Goal: Transaction & Acquisition: Purchase product/service

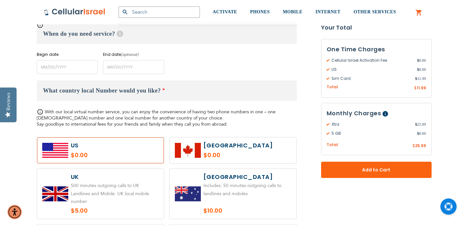
scroll to position [286, 0]
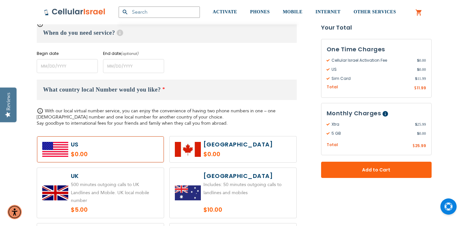
click at [121, 148] on label at bounding box center [100, 150] width 127 height 26
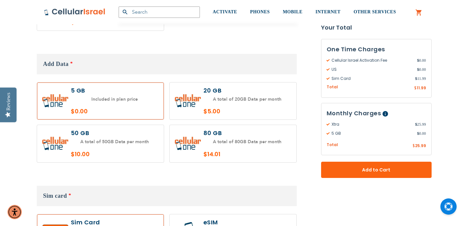
scroll to position [633, 0]
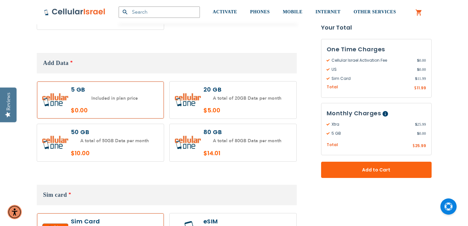
click at [221, 93] on label at bounding box center [233, 100] width 127 height 37
radio input "true"
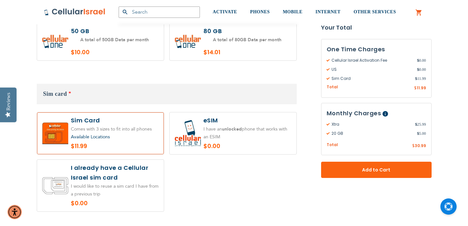
scroll to position [739, 0]
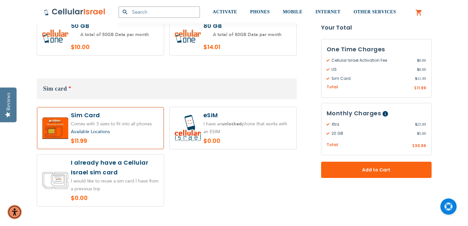
click at [133, 165] on label at bounding box center [100, 181] width 127 height 52
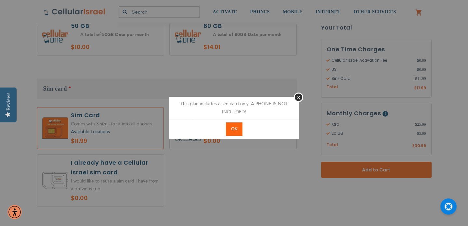
click at [235, 130] on span "OK" at bounding box center [234, 129] width 6 height 6
radio input "true"
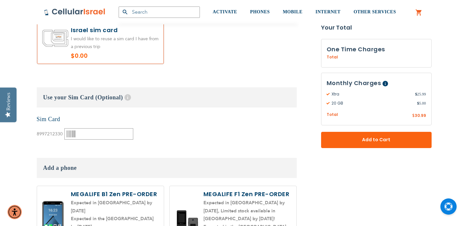
scroll to position [878, 0]
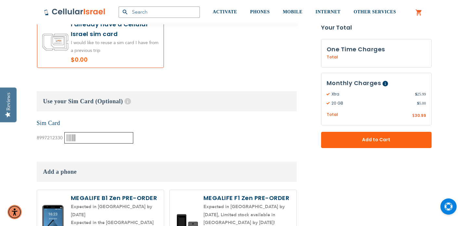
click at [100, 132] on input "text" at bounding box center [98, 137] width 69 height 11
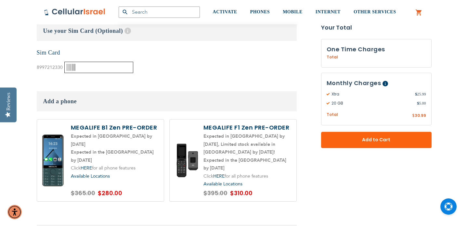
scroll to position [949, 0]
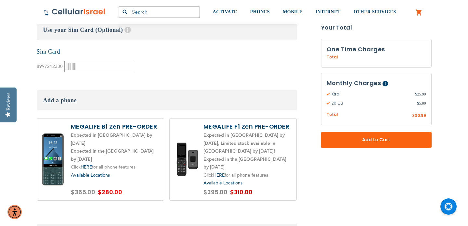
click at [114, 139] on label at bounding box center [100, 160] width 127 height 82
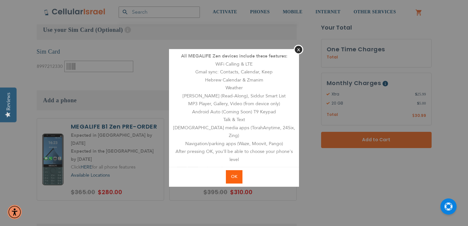
click at [233, 174] on span "OK" at bounding box center [234, 177] width 6 height 6
radio input "true"
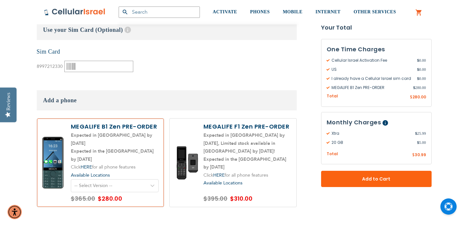
click at [153, 179] on select "-- Select Version -- Level 1. Filtered Email only Level 2. Email + Banking Leve…" at bounding box center [115, 185] width 88 height 13
select select "5644"
click at [171, 204] on fieldset "Customize: Xtra What country local Number would you like? * With our local virt…" at bounding box center [167, 102] width 260 height 1373
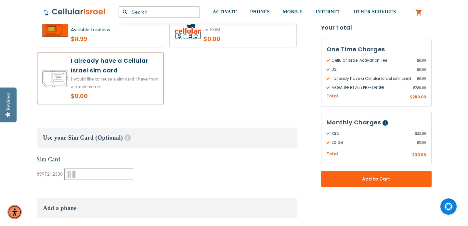
scroll to position [842, 0]
click at [89, 168] on input "text" at bounding box center [98, 173] width 69 height 11
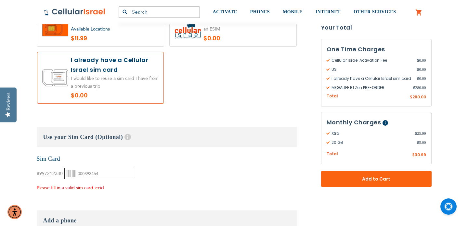
type input "000393464"
click at [157, 165] on div "None Sim Card 8997212330" at bounding box center [167, 173] width 260 height 37
click at [152, 157] on div "None Sim Card 8997212330" at bounding box center [167, 173] width 260 height 37
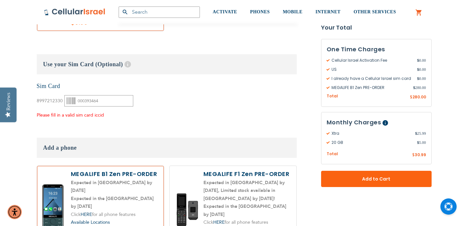
scroll to position [907, 0]
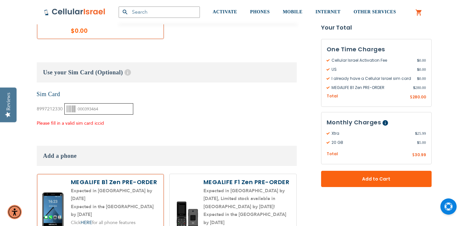
click at [106, 103] on input "000393464" at bounding box center [98, 108] width 69 height 11
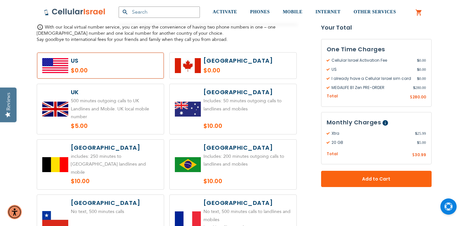
scroll to position [0, 0]
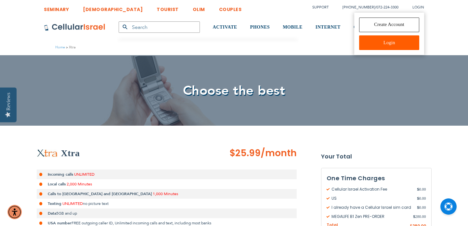
click at [420, 8] on span "Login" at bounding box center [419, 7] width 12 height 5
click at [395, 46] on link "Login" at bounding box center [389, 42] width 60 height 15
